Goal: Task Accomplishment & Management: Manage account settings

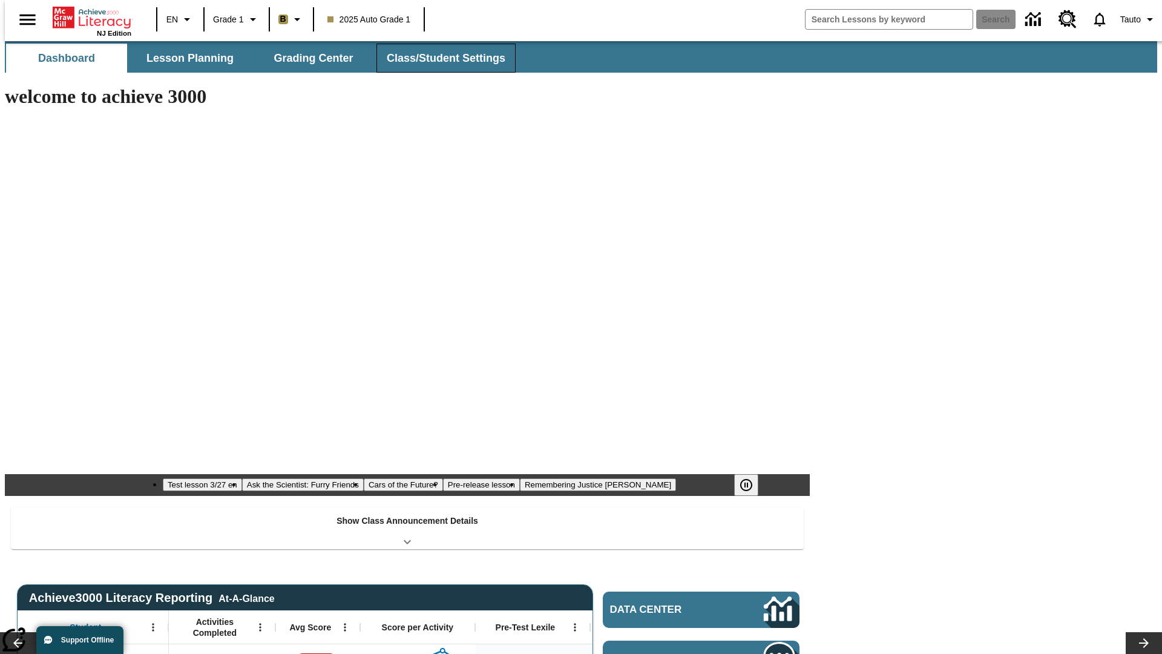
click at [439, 58] on span "Class/Student Settings" at bounding box center [446, 58] width 119 height 14
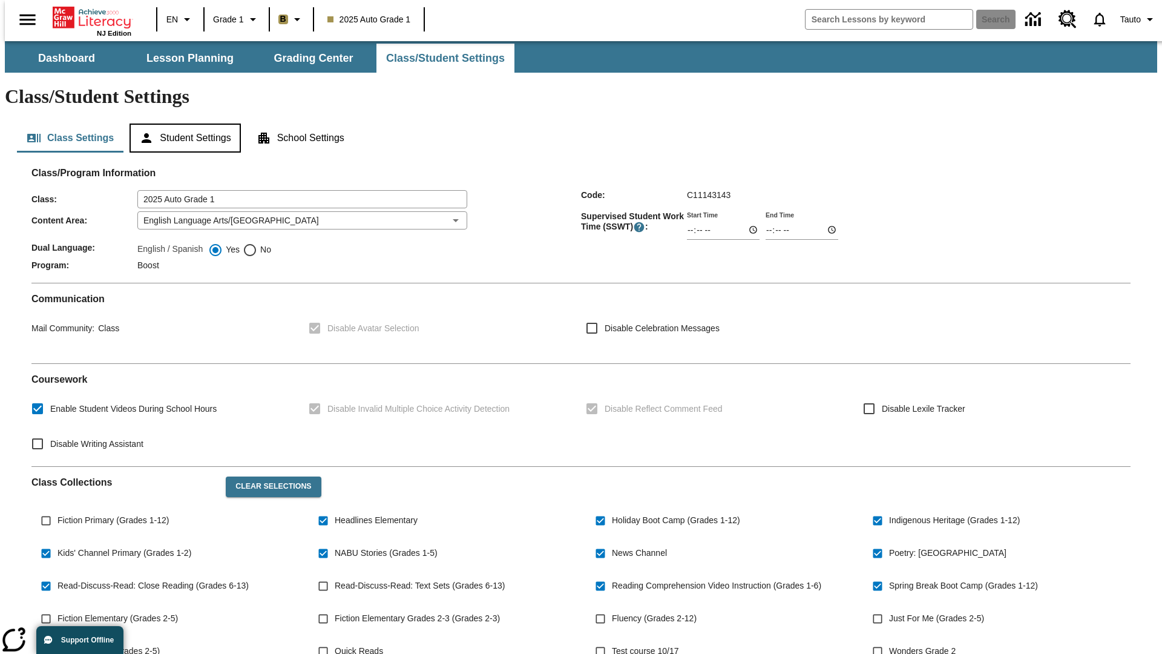
click at [182, 123] on button "Student Settings" at bounding box center [185, 137] width 111 height 29
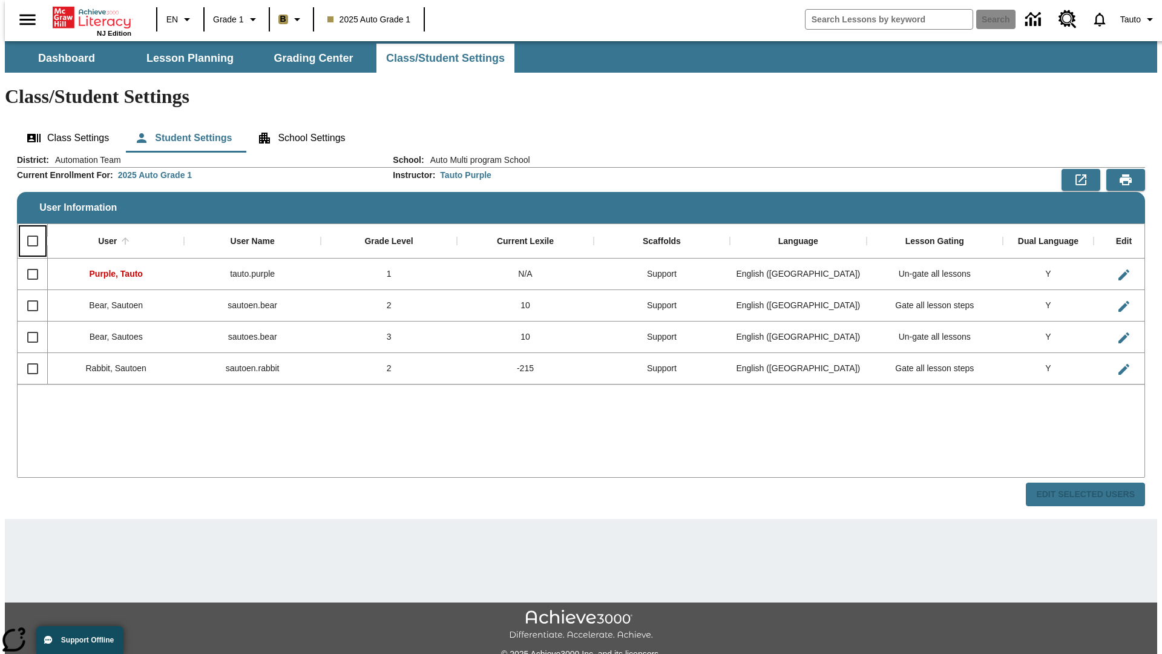
click at [27, 228] on input "Select all rows" at bounding box center [32, 240] width 25 height 25
checkbox input "true"
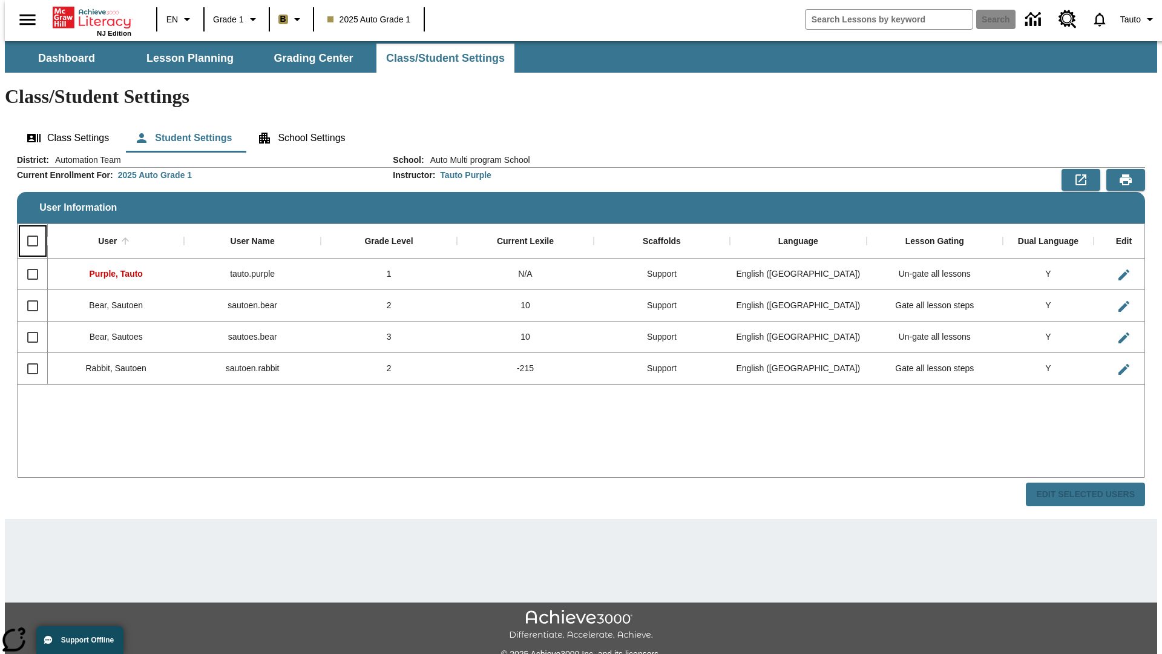
checkbox input "true"
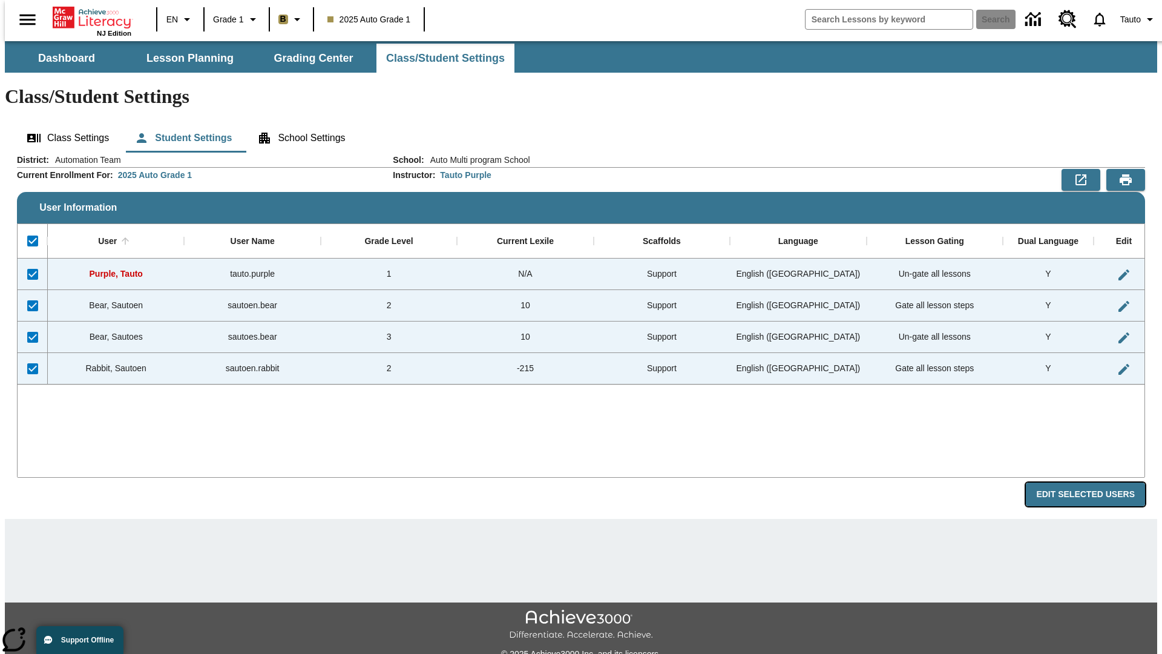
click at [1095, 482] on button "Edit Selected Users" at bounding box center [1085, 494] width 119 height 24
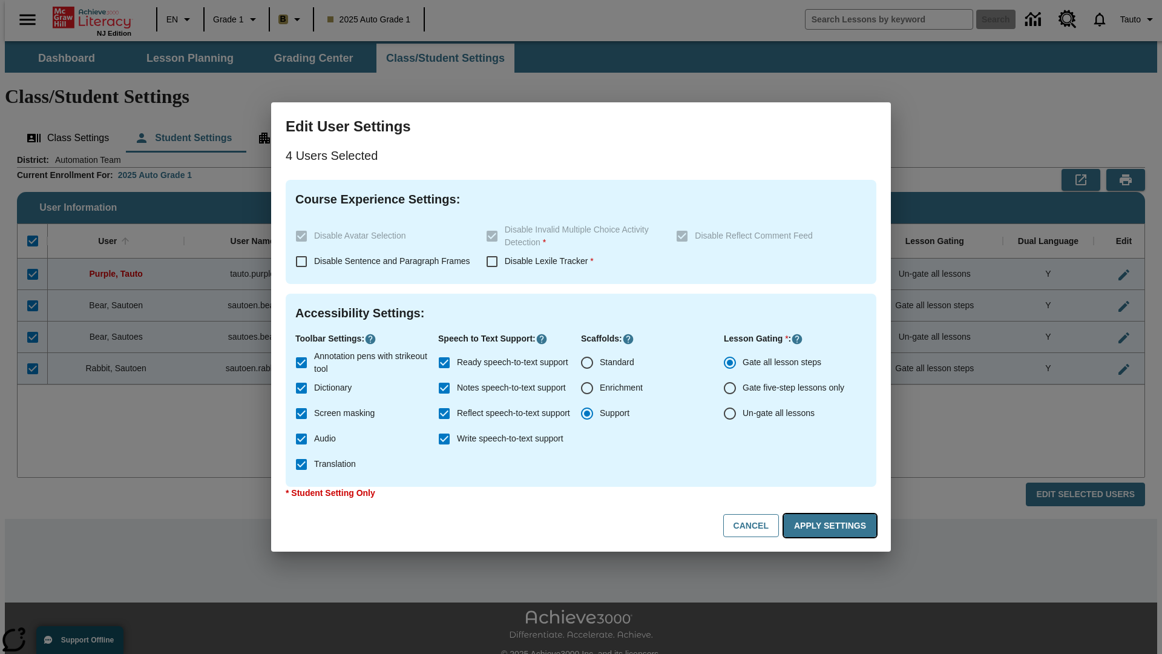
click at [832, 525] on button "Apply Settings" at bounding box center [830, 526] width 93 height 24
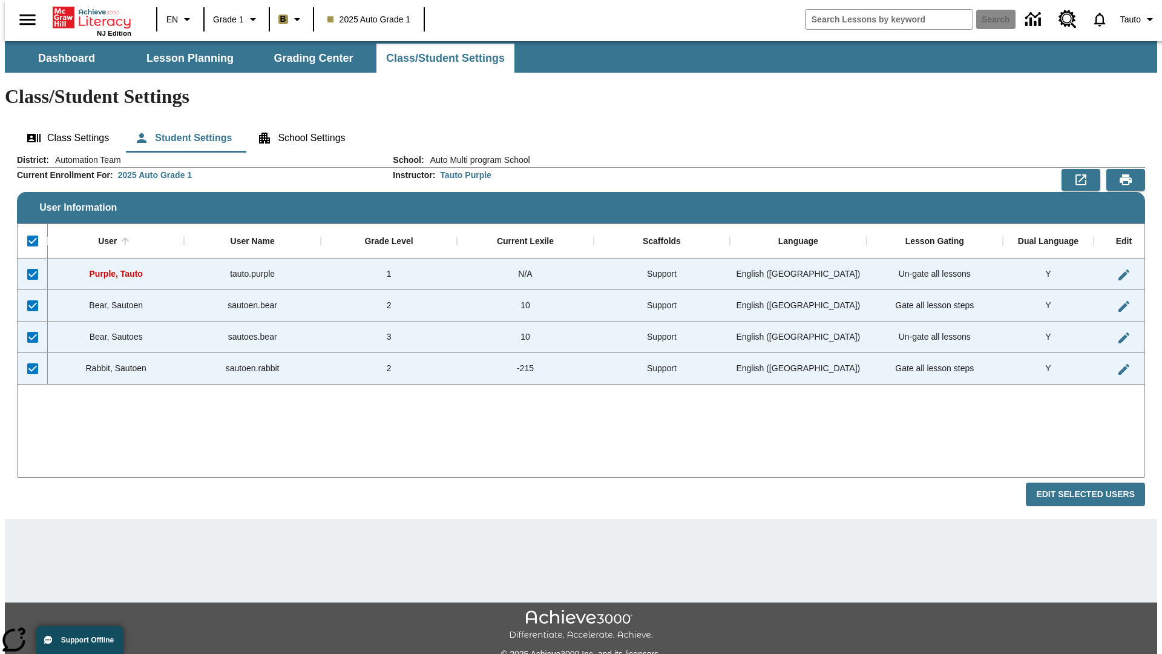
checkbox input "false"
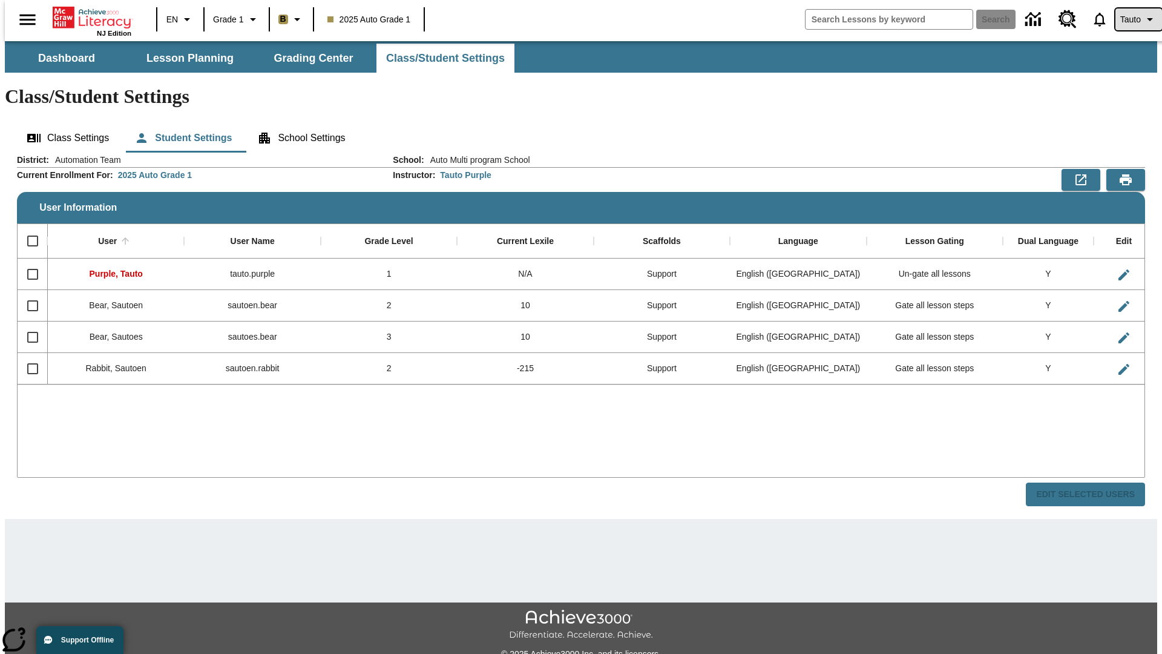
click at [1132, 19] on span "Tauto" at bounding box center [1130, 19] width 21 height 13
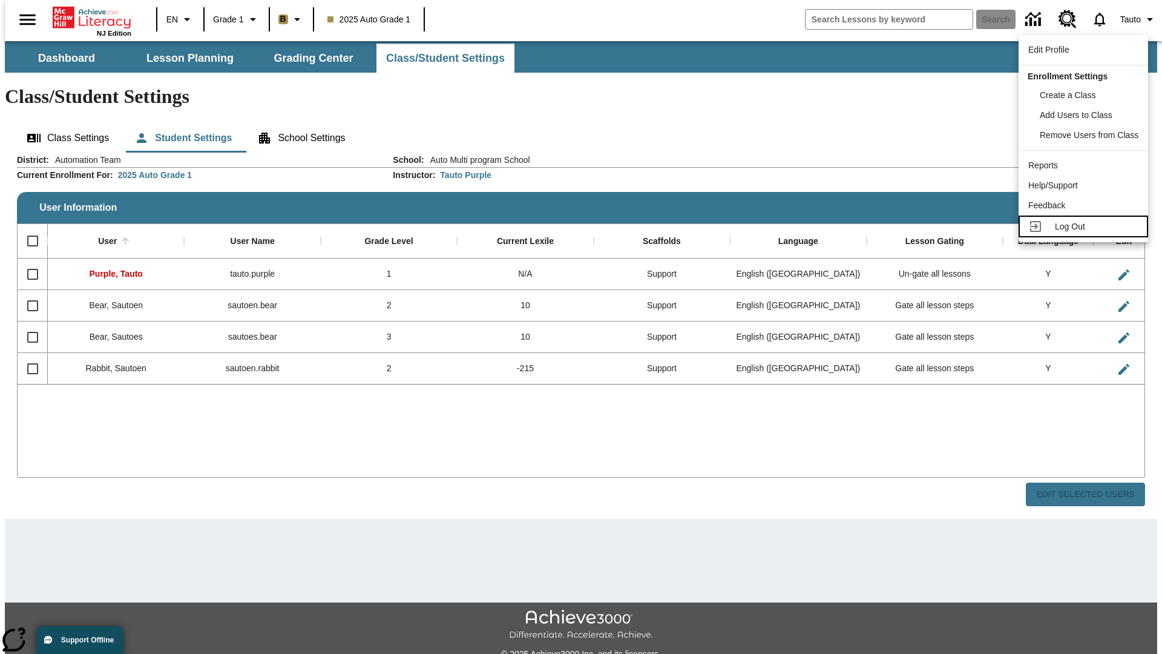
click at [1085, 226] on span "Log Out" at bounding box center [1070, 226] width 30 height 10
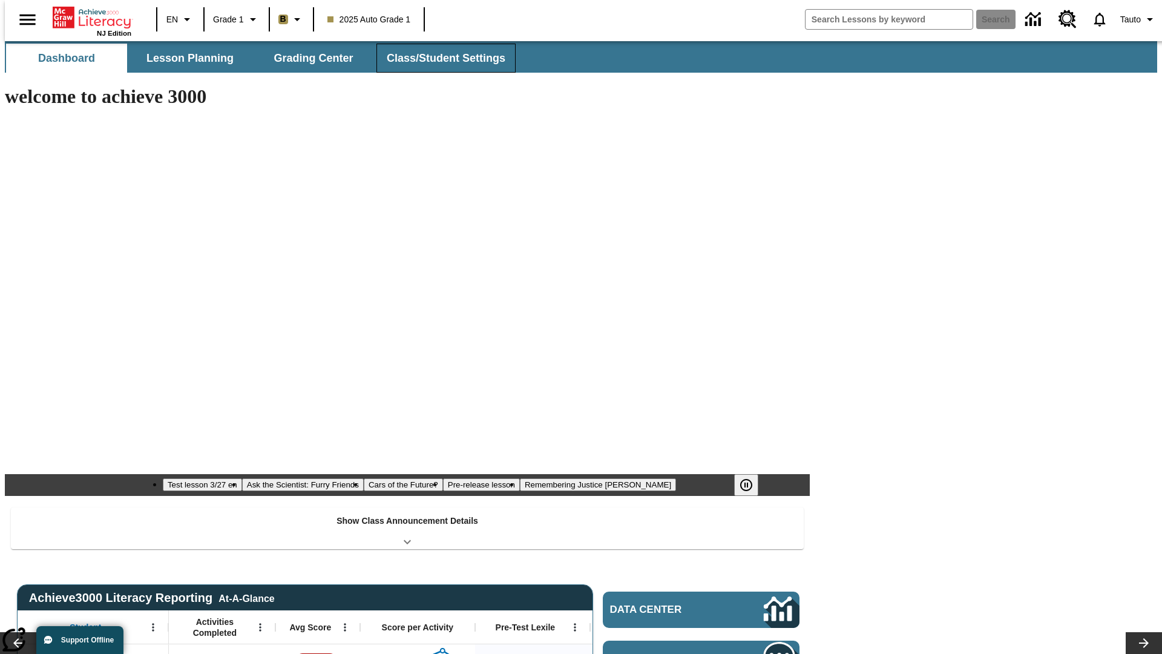
click at [439, 58] on span "Class/Student Settings" at bounding box center [446, 58] width 119 height 14
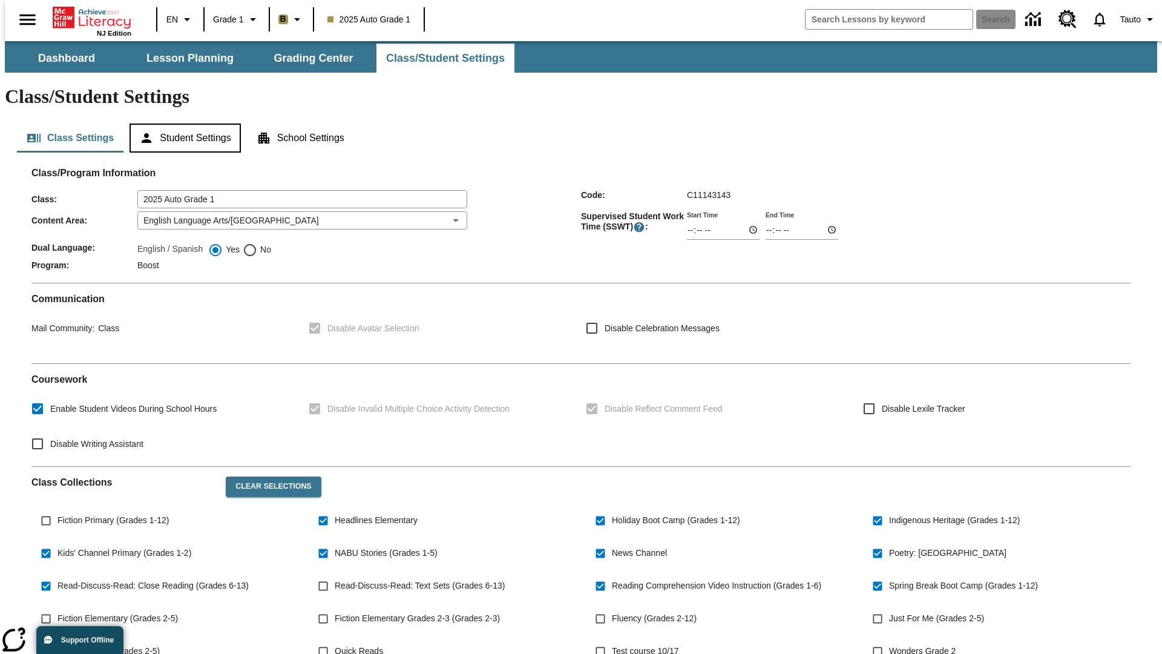
click at [182, 123] on button "Student Settings" at bounding box center [185, 137] width 111 height 29
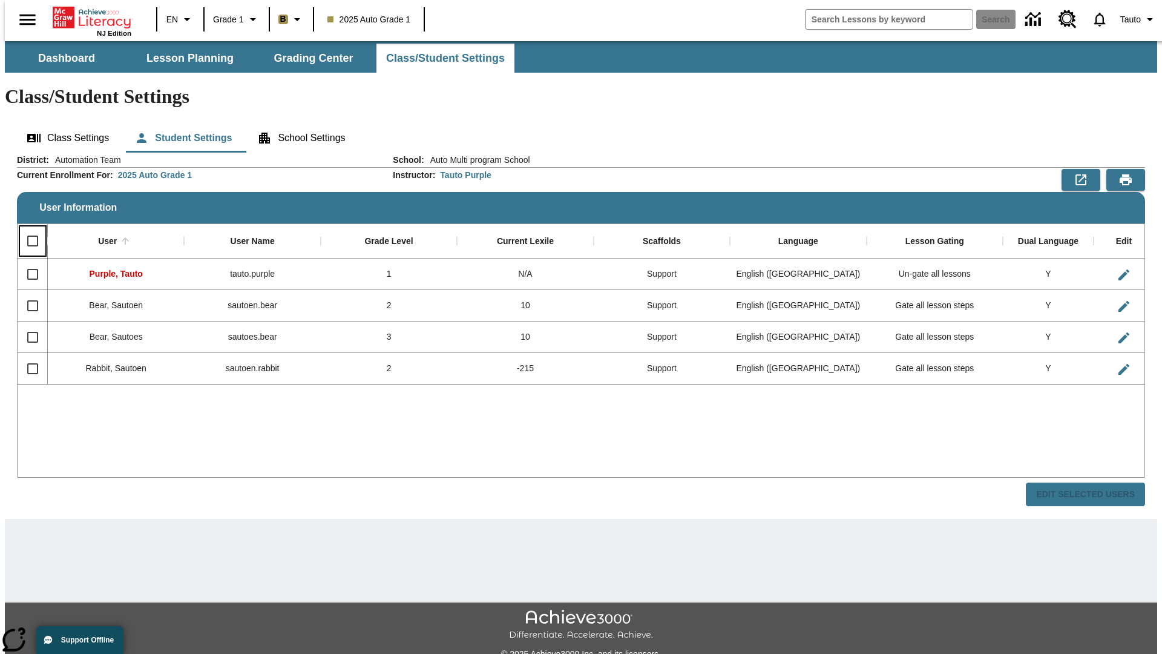
click at [27, 228] on input "Select all rows" at bounding box center [32, 240] width 25 height 25
checkbox input "true"
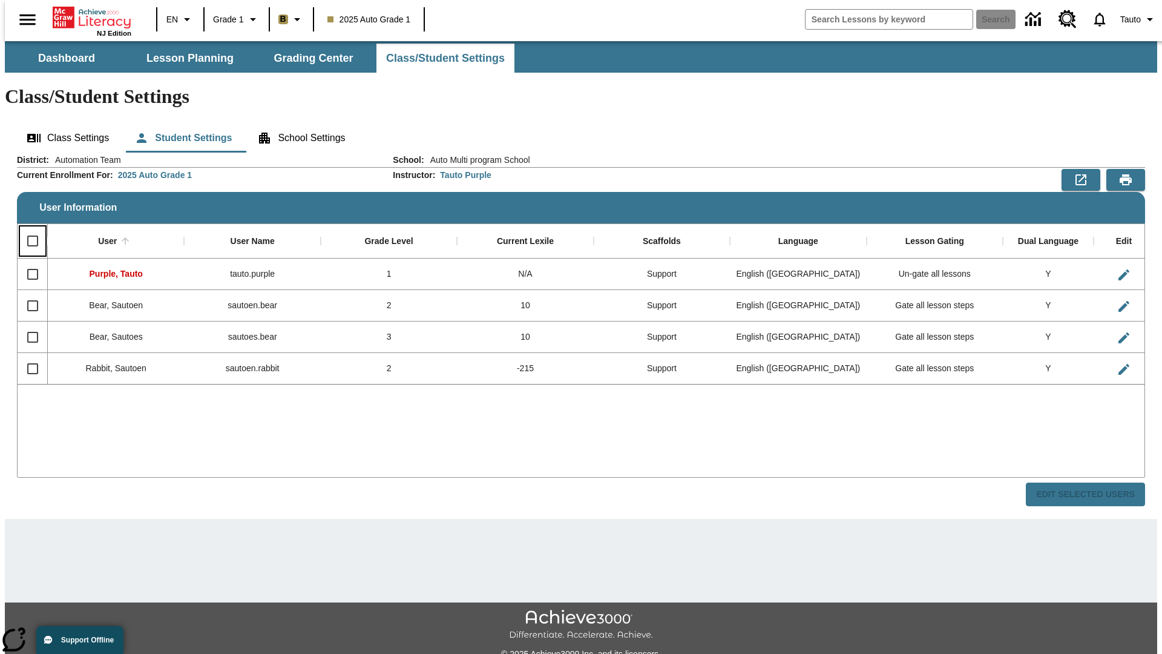
checkbox input "true"
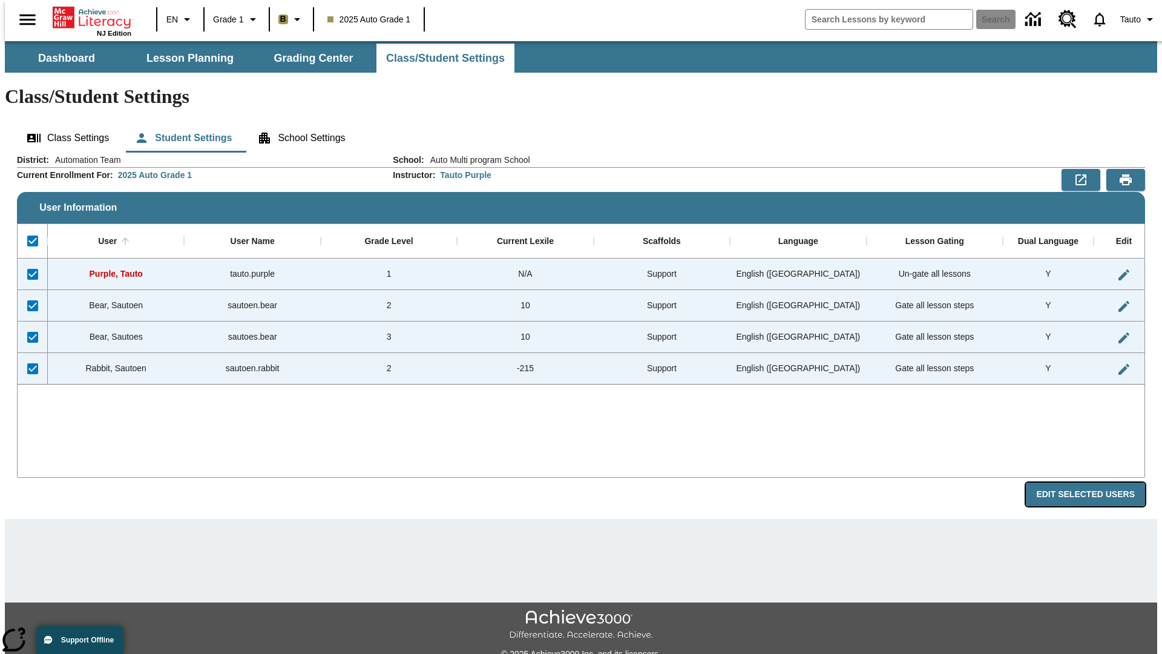
click at [1095, 482] on button "Edit Selected Users" at bounding box center [1085, 494] width 119 height 24
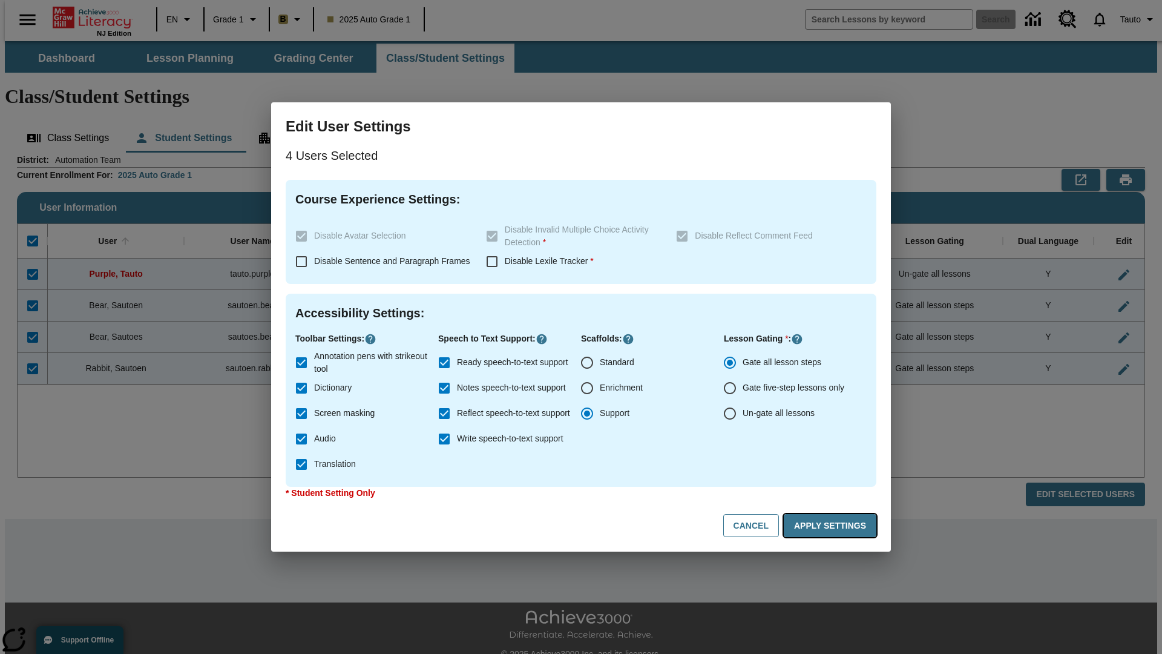
click at [832, 525] on button "Apply Settings" at bounding box center [830, 526] width 93 height 24
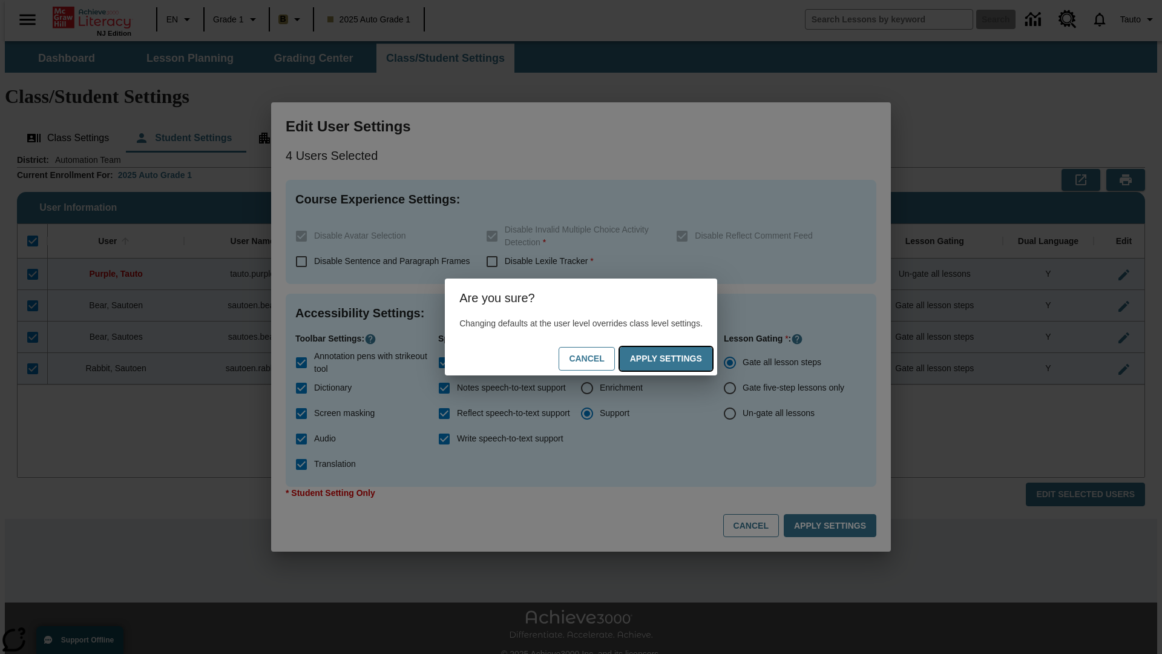
click at [678, 358] on button "Apply Settings" at bounding box center [666, 359] width 93 height 24
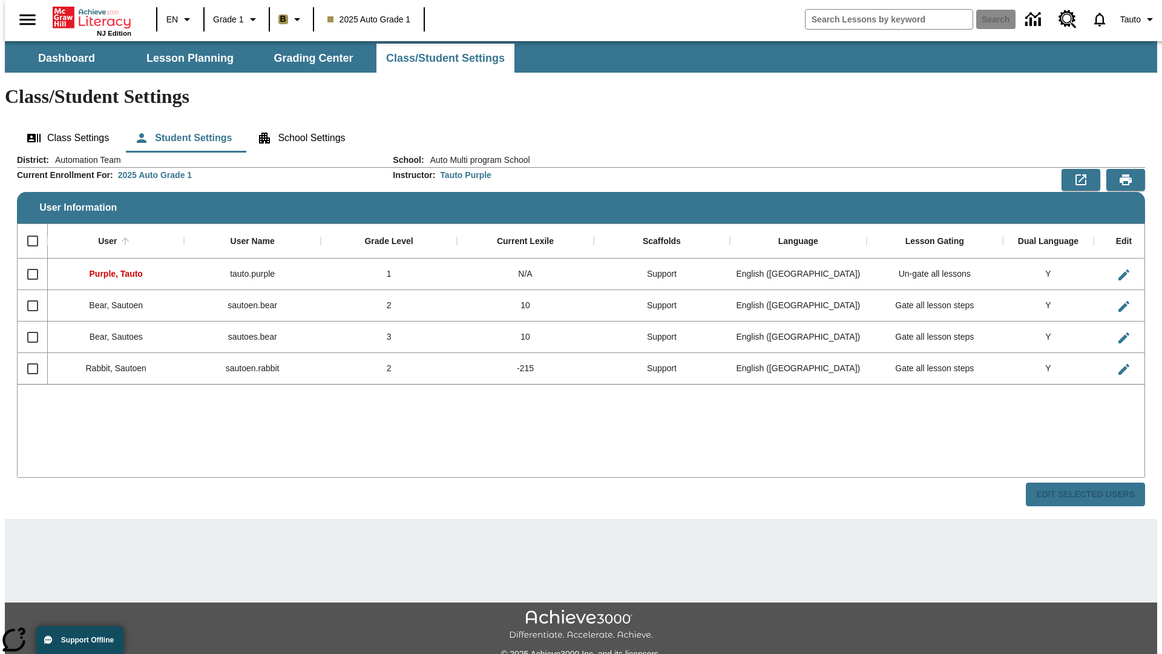
checkbox input "false"
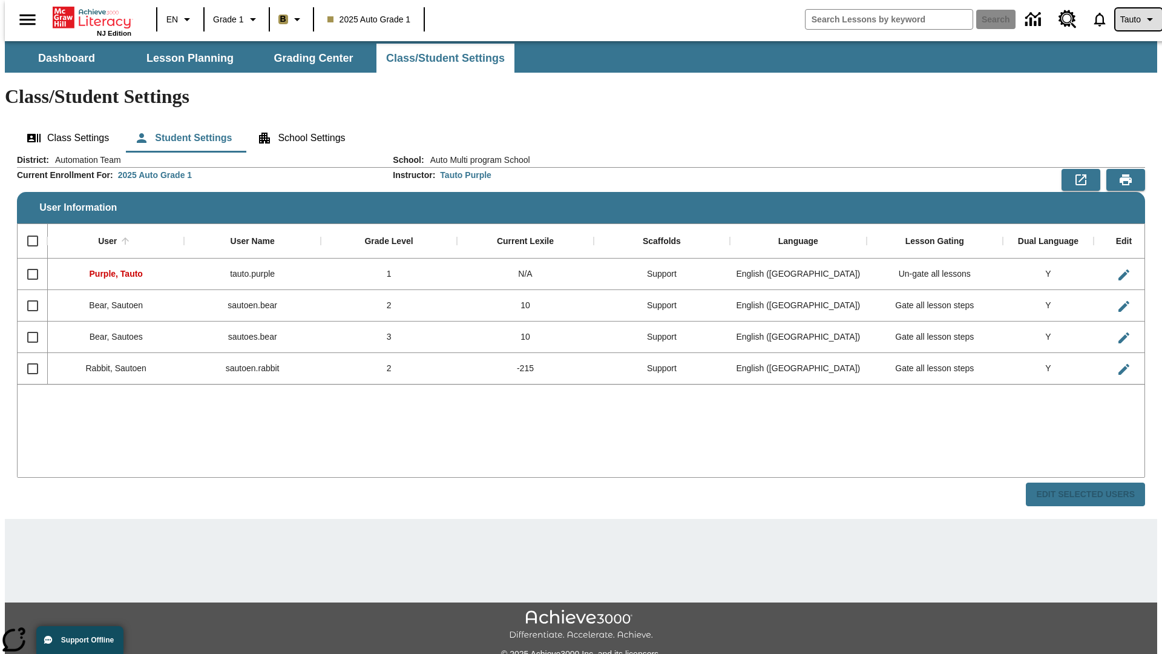
click at [1132, 19] on span "Tauto" at bounding box center [1130, 19] width 21 height 13
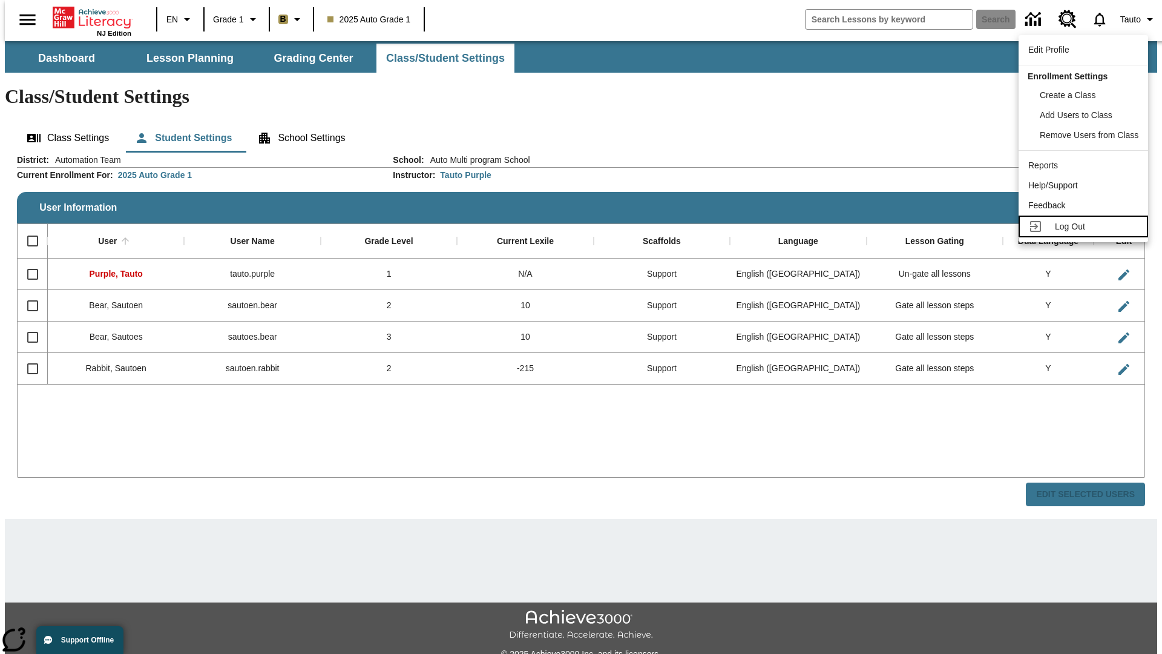
click at [1085, 226] on span "Log Out" at bounding box center [1070, 226] width 30 height 10
